Goal: Task Accomplishment & Management: Use online tool/utility

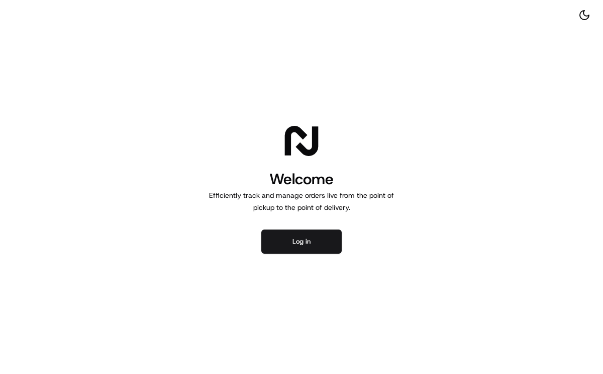
click at [304, 257] on div "Welcome Efficiently track and manage orders live from the point of pickup to th…" at bounding box center [301, 187] width 603 height 374
click at [308, 237] on button "Log in" at bounding box center [301, 241] width 80 height 24
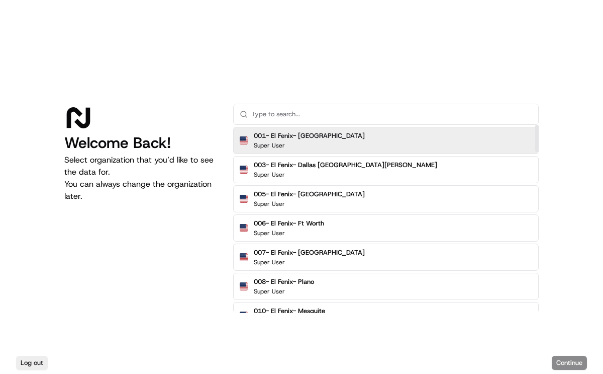
click at [436, 113] on input "text" at bounding box center [392, 114] width 281 height 20
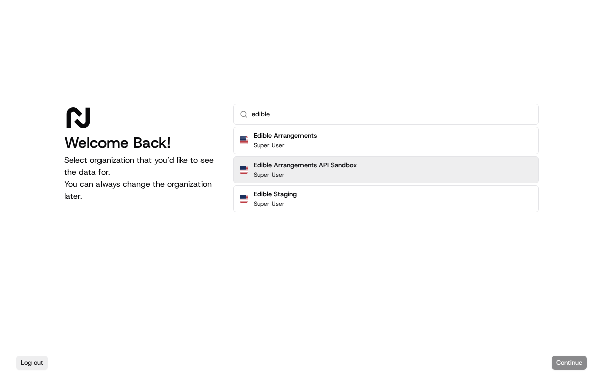
type input "edible"
click at [333, 171] on div "Super User" at bounding box center [305, 174] width 103 height 8
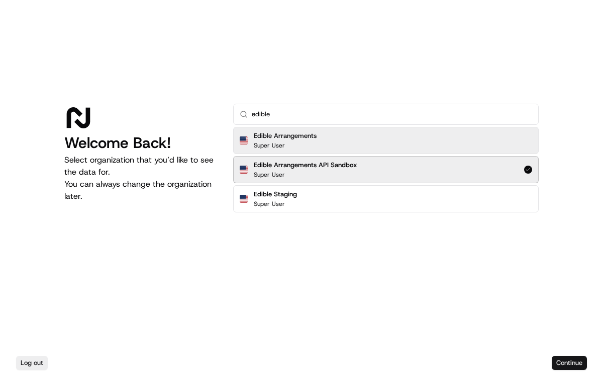
click at [559, 360] on button "Continue" at bounding box center [569, 363] width 35 height 14
